Goal: Complete application form

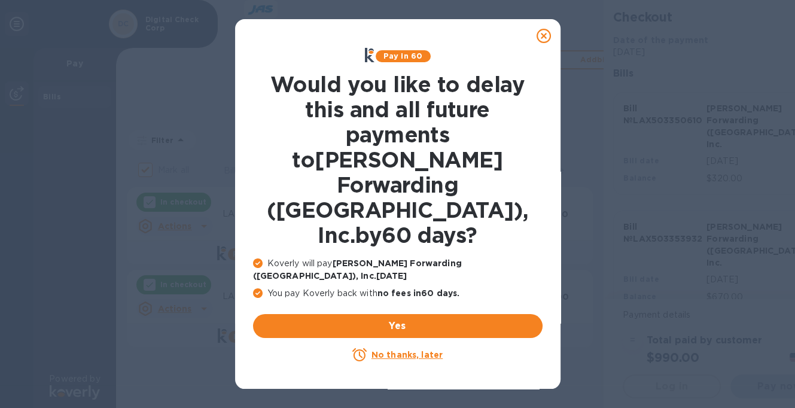
click at [399, 350] on u "No thanks, later" at bounding box center [406, 355] width 71 height 10
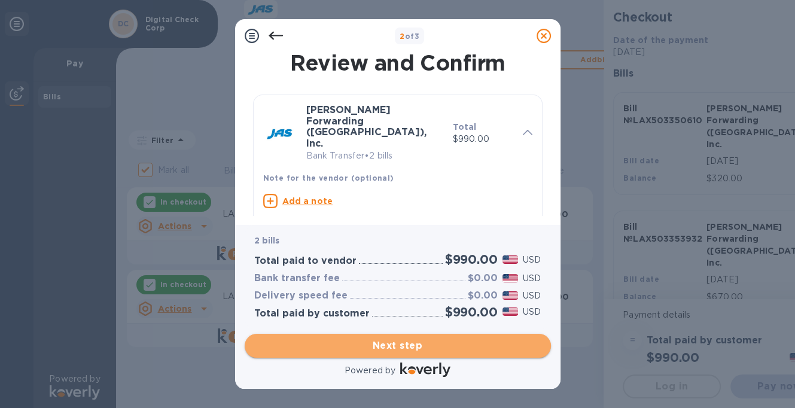
click at [366, 346] on span "Next step" at bounding box center [397, 345] width 287 height 14
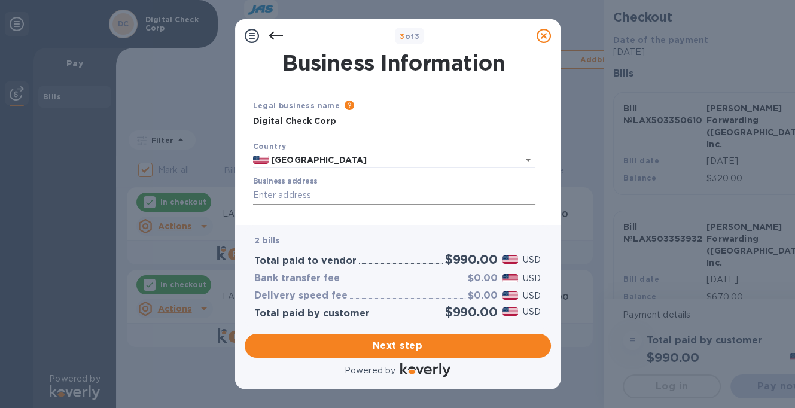
click at [269, 191] on input "Business address" at bounding box center [394, 196] width 282 height 18
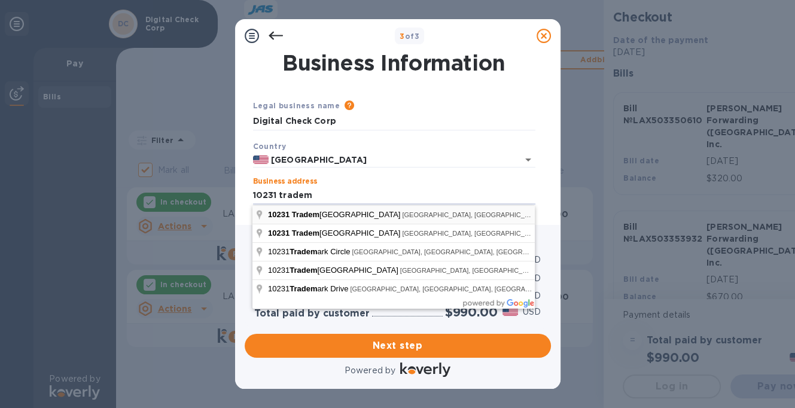
type input "[STREET_ADDRESS]"
type input "[GEOGRAPHIC_DATA]"
type input "CA"
type input "91730"
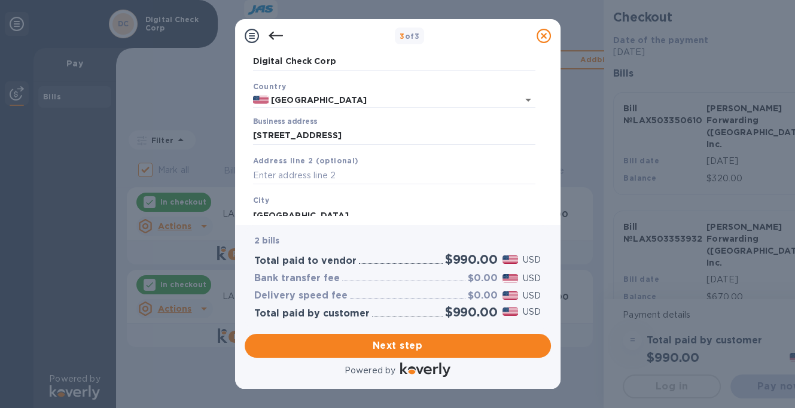
scroll to position [179, 0]
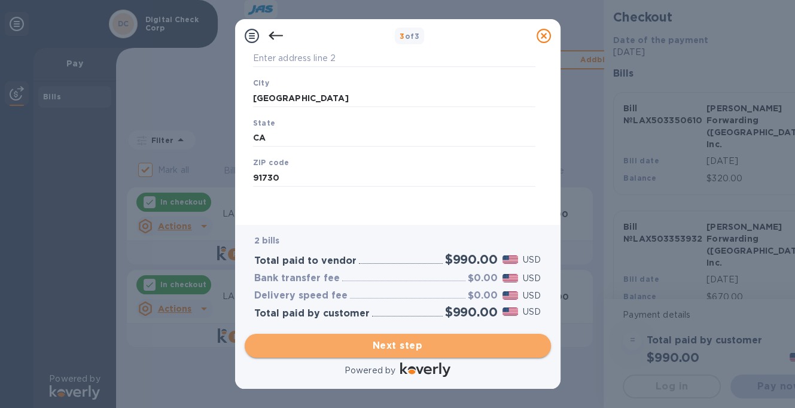
click at [408, 342] on span "Next step" at bounding box center [397, 345] width 287 height 14
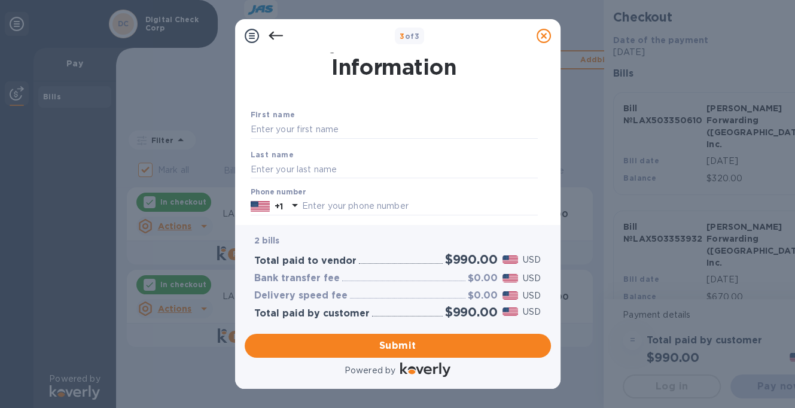
scroll to position [0, 0]
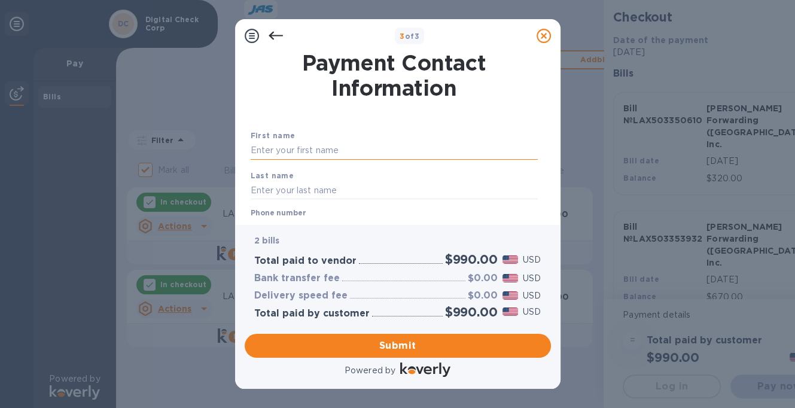
click at [293, 145] on input "text" at bounding box center [394, 151] width 287 height 18
type input "[PERSON_NAME]"
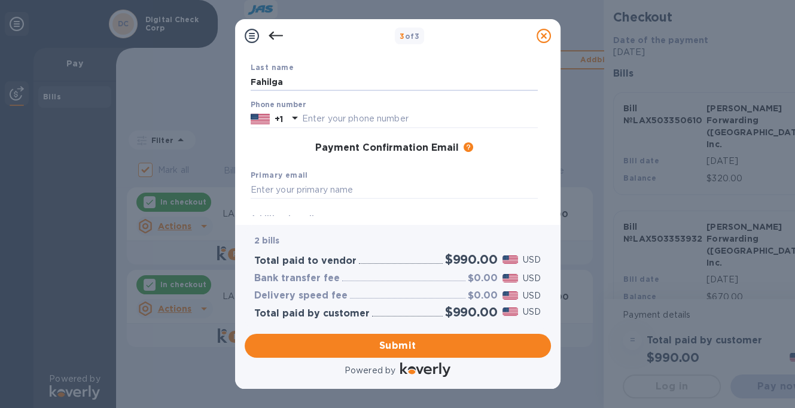
scroll to position [120, 0]
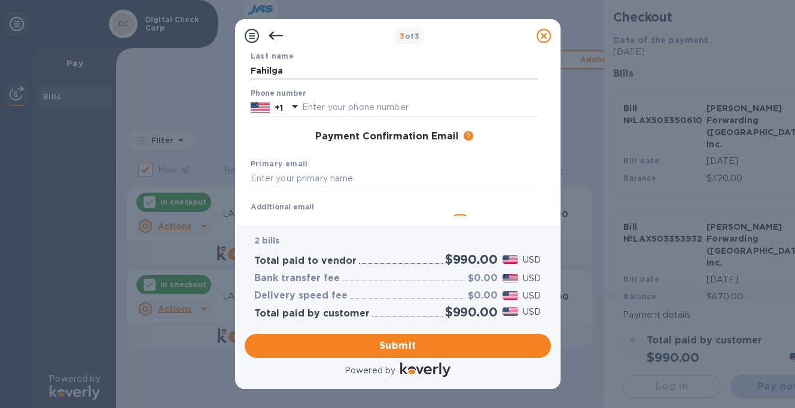
type input "Fahilga"
type input "9099455106"
click at [319, 181] on input "text" at bounding box center [394, 179] width 287 height 18
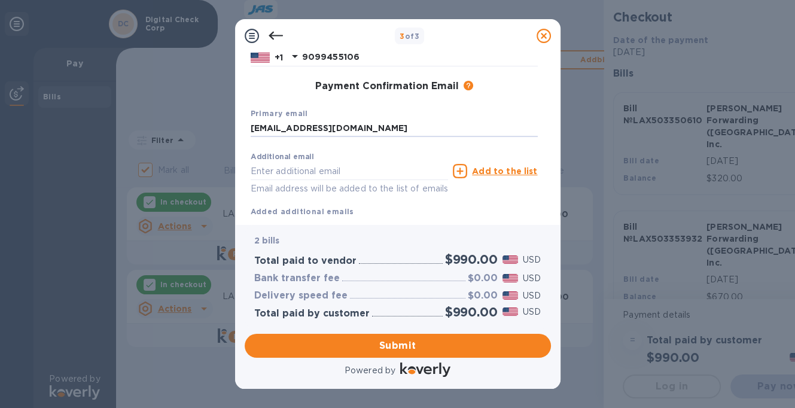
scroll to position [206, 0]
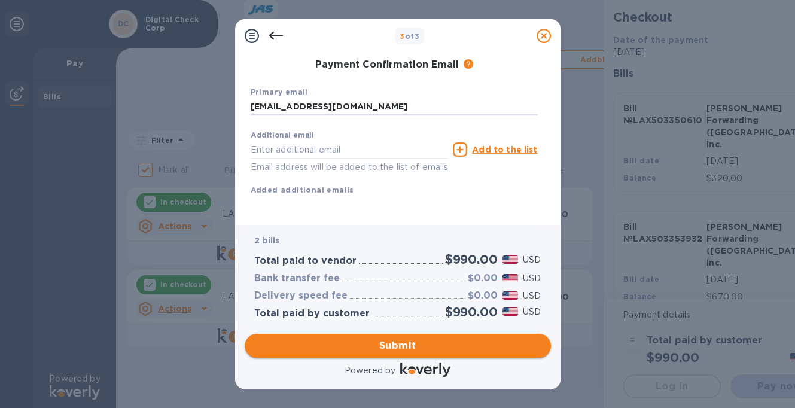
type input "[EMAIL_ADDRESS][DOMAIN_NAME]"
click at [408, 343] on span "Submit" at bounding box center [397, 345] width 287 height 14
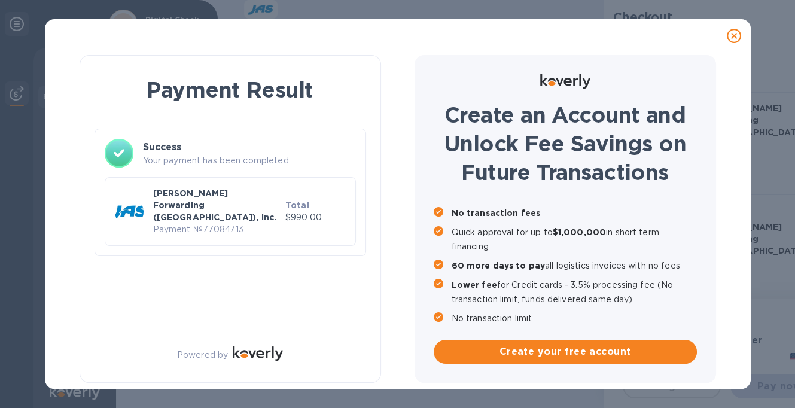
checkbox input "false"
